Goal: Navigation & Orientation: Find specific page/section

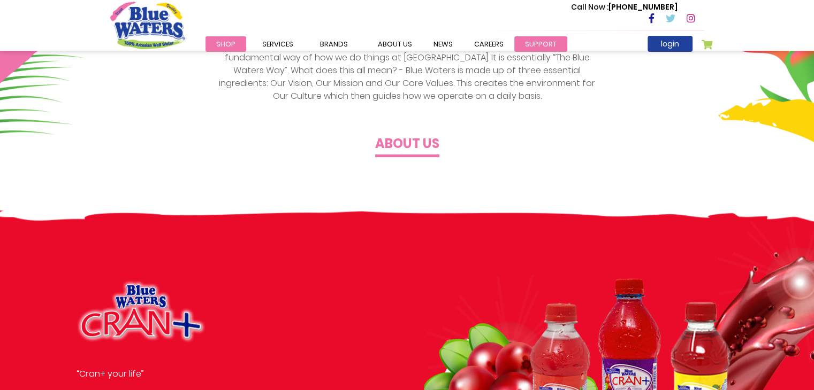
scroll to position [428, 0]
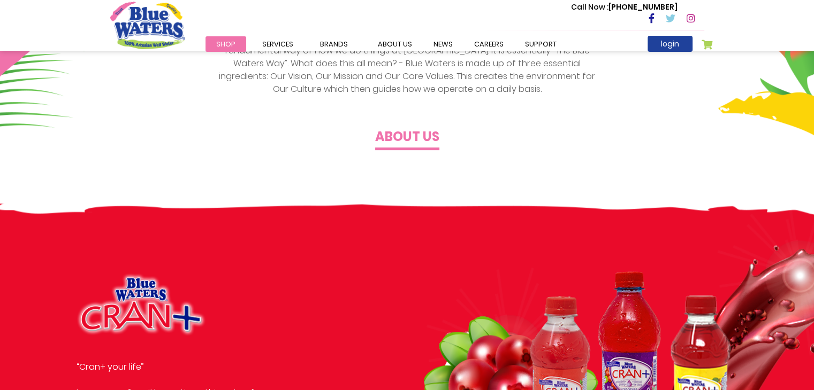
click at [425, 140] on h4 "About us" at bounding box center [407, 137] width 64 height 16
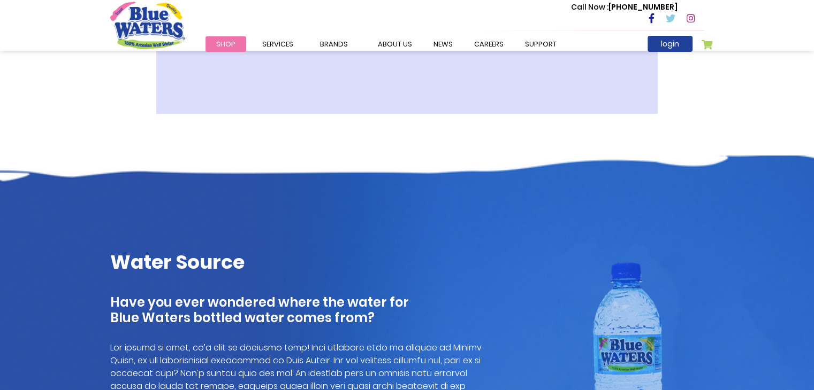
scroll to position [328, 0]
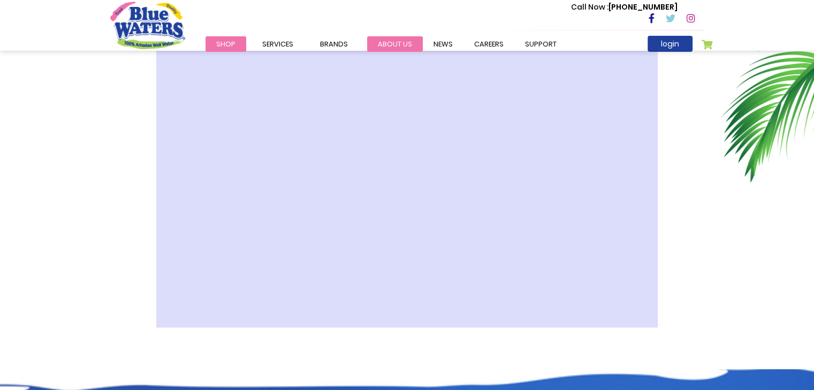
click at [393, 43] on link "about us" at bounding box center [395, 44] width 56 height 16
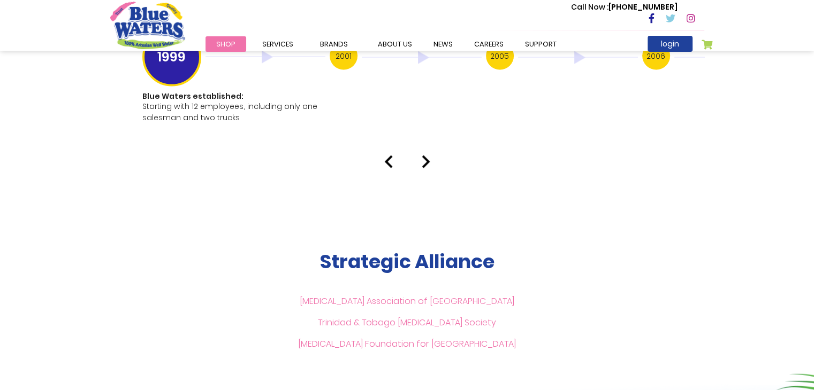
scroll to position [2193, 0]
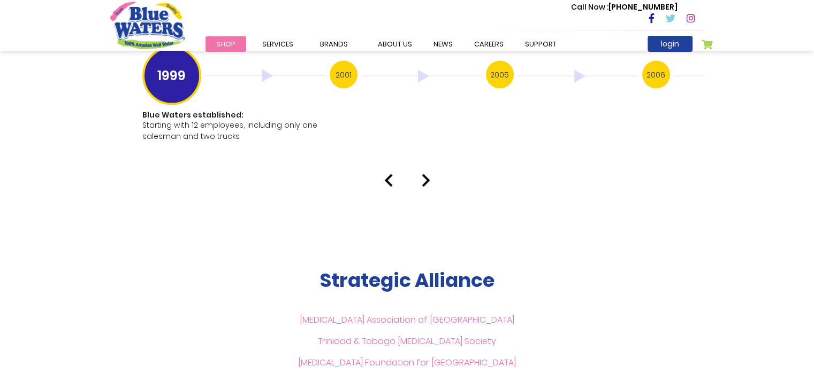
click at [425, 174] on img at bounding box center [425, 180] width 9 height 13
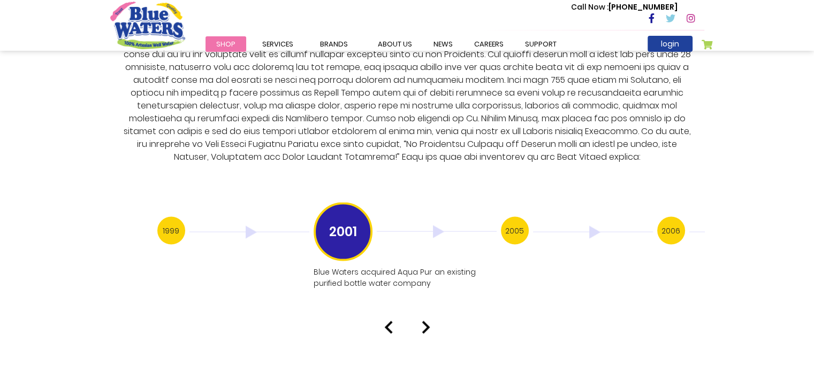
scroll to position [2032, 0]
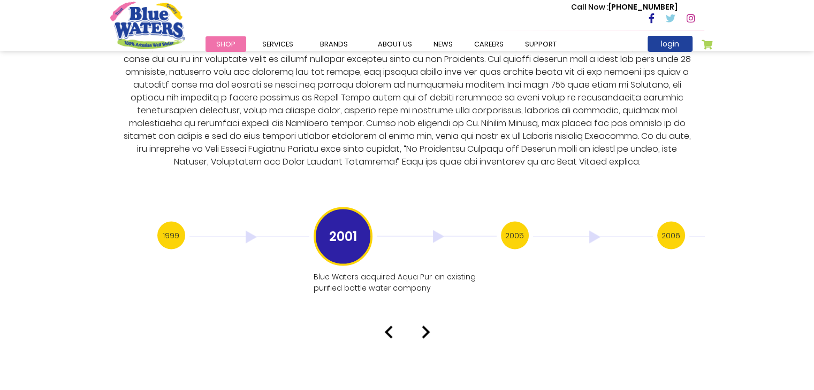
click at [423, 326] on img at bounding box center [425, 332] width 9 height 13
click at [423, 337] on img at bounding box center [425, 343] width 9 height 13
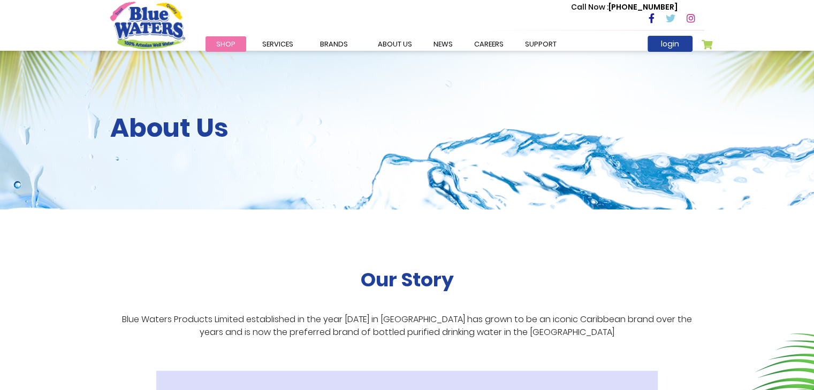
scroll to position [0, 0]
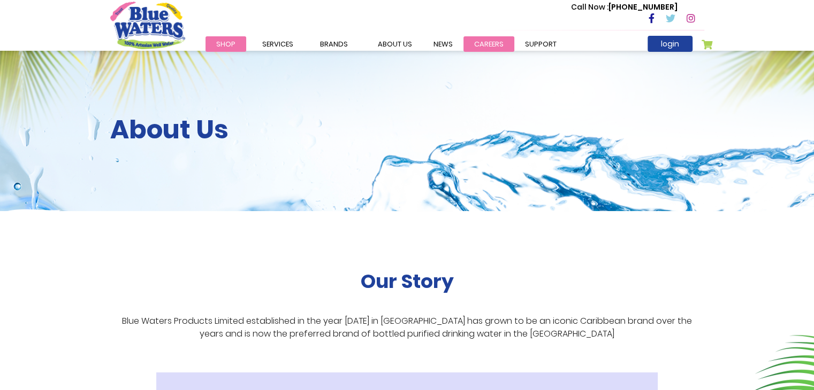
click at [481, 45] on link "careers" at bounding box center [488, 44] width 51 height 16
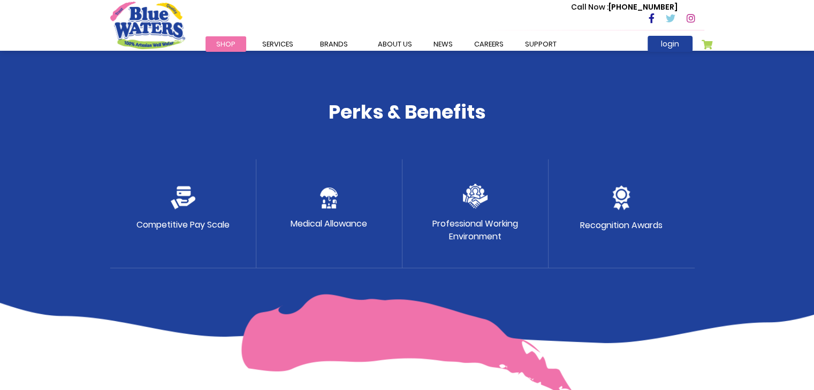
scroll to position [535, 0]
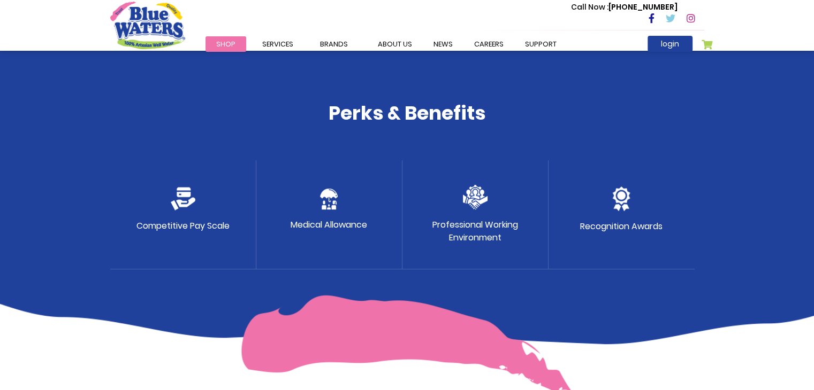
click at [180, 201] on img at bounding box center [183, 199] width 25 height 24
click at [180, 231] on p "Competitive Pay Scale" at bounding box center [182, 226] width 93 height 13
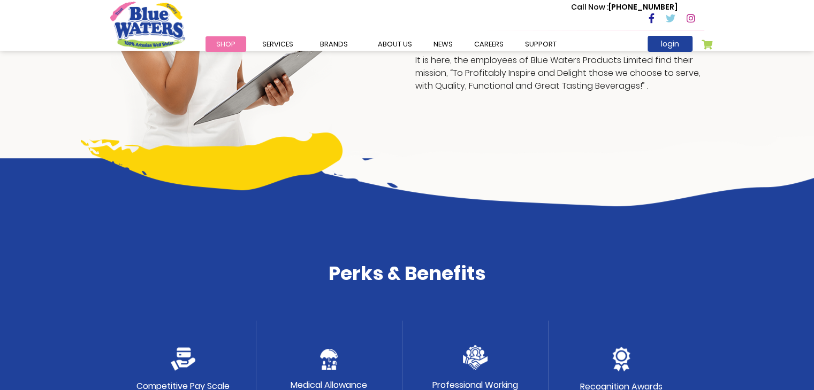
scroll to position [481, 0]
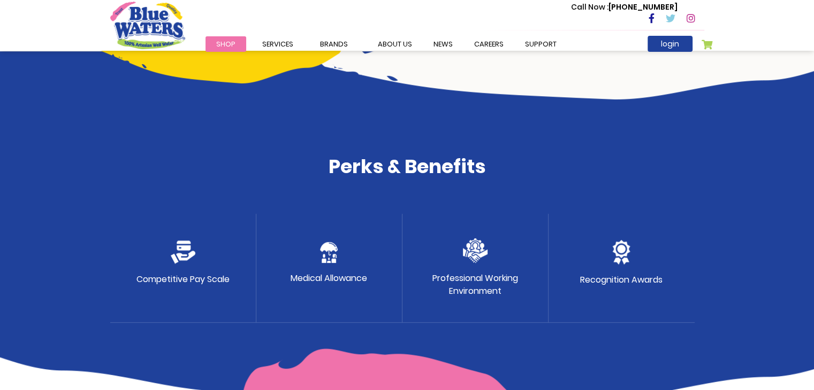
drag, startPoint x: 460, startPoint y: 283, endPoint x: 475, endPoint y: 283, distance: 15.0
click at [461, 285] on p "Professional Working Environment" at bounding box center [475, 285] width 86 height 26
click at [650, 277] on p "Recognition Awards" at bounding box center [621, 280] width 82 height 13
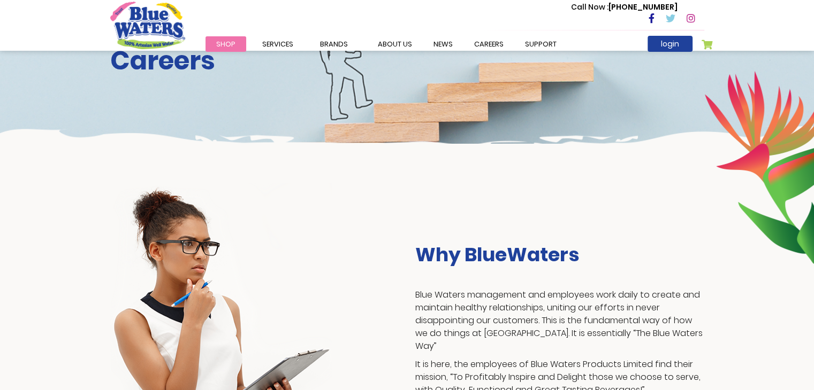
scroll to position [0, 0]
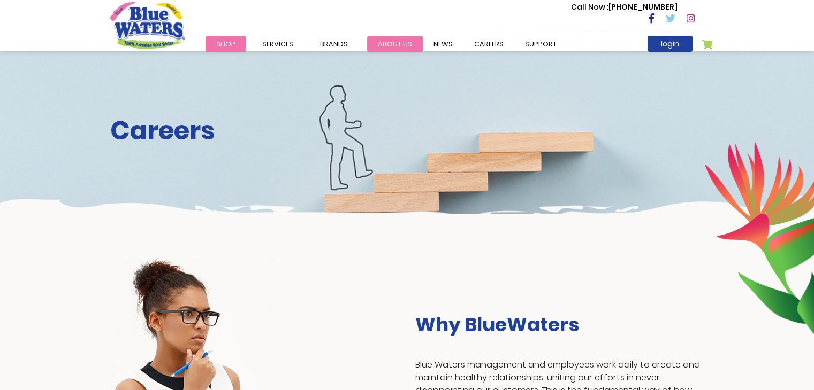
click at [396, 40] on link "about us" at bounding box center [395, 44] width 56 height 16
